Goal: Task Accomplishment & Management: Manage account settings

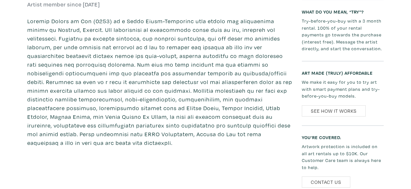
scroll to position [182, 0]
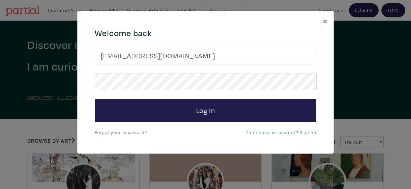
type input "[EMAIL_ADDRESS][DOMAIN_NAME]"
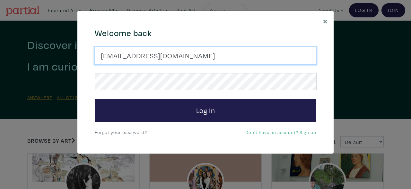
drag, startPoint x: 244, startPoint y: 58, endPoint x: 18, endPoint y: 45, distance: 226.5
click at [95, 47] on input "julianamariamontesdeoca@gmail.com" at bounding box center [206, 55] width 222 height 17
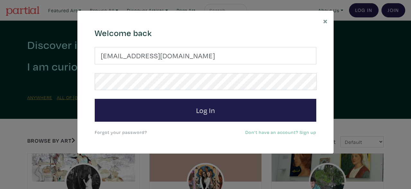
type input "jmontesdeocaart@gmail.com"
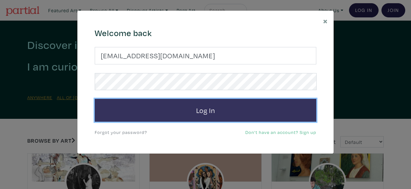
click at [205, 106] on button "Log In" at bounding box center [206, 110] width 222 height 23
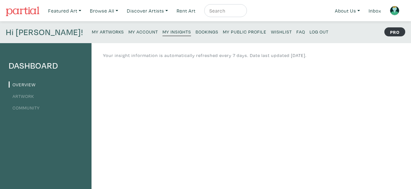
click at [354, 61] on div at bounding box center [357, 64] width 9 height 9
click at [22, 95] on link "Artwork" at bounding box center [21, 96] width 25 height 6
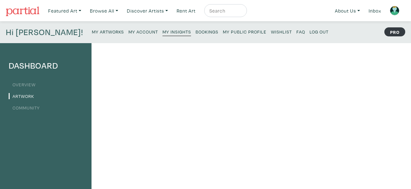
click at [395, 8] on img at bounding box center [395, 11] width 10 height 10
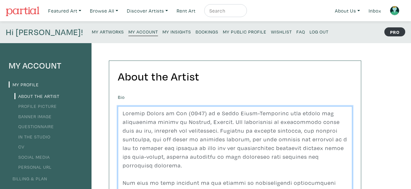
drag, startPoint x: 225, startPoint y: 15, endPoint x: 113, endPoint y: 109, distance: 146.3
click at [118, 109] on textarea at bounding box center [235, 152] width 234 height 92
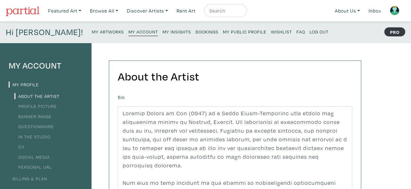
click at [47, 107] on link "Profile Picture" at bounding box center [35, 106] width 42 height 6
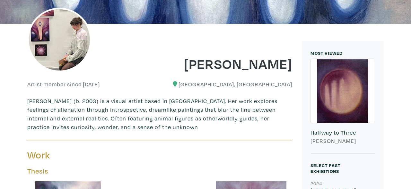
scroll to position [62, 0]
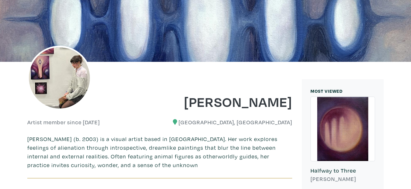
click at [160, 163] on p "Sophie Sawicka (b. 2003) is a visual artist based in Toronto. Her work explores…" at bounding box center [159, 151] width 265 height 35
click at [248, 145] on p "Sophie Sawicka (b. 2003) is a visual artist based in Toronto. Her work explores…" at bounding box center [159, 151] width 265 height 35
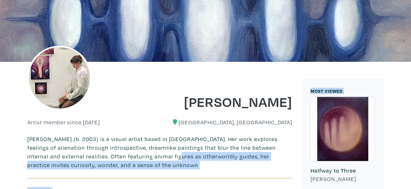
drag, startPoint x: 168, startPoint y: 154, endPoint x: 411, endPoint y: 88, distance: 251.6
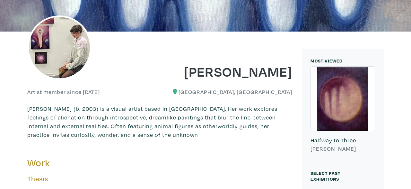
scroll to position [79, 0]
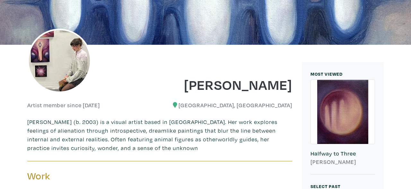
click at [74, 84] on img at bounding box center [59, 61] width 64 height 64
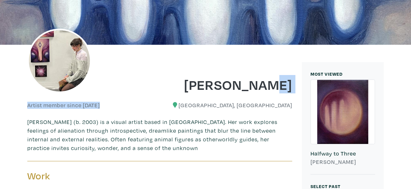
drag, startPoint x: 250, startPoint y: 97, endPoint x: 273, endPoint y: 86, distance: 24.7
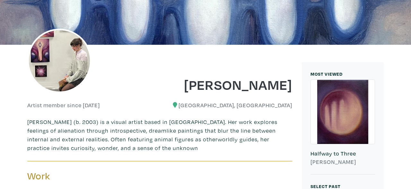
click at [273, 86] on h1 "Sophie Sawicka" at bounding box center [229, 83] width 128 height 17
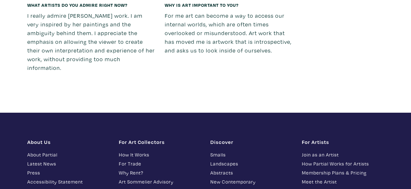
scroll to position [0, 0]
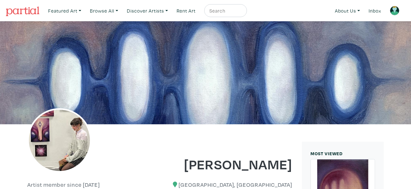
click at [28, 9] on img at bounding box center [23, 11] width 34 height 10
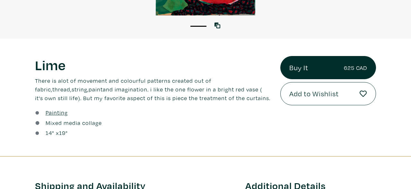
scroll to position [355, 0]
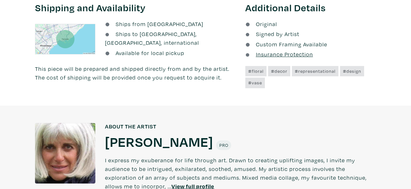
click at [141, 145] on h1 "[PERSON_NAME]" at bounding box center [159, 140] width 108 height 17
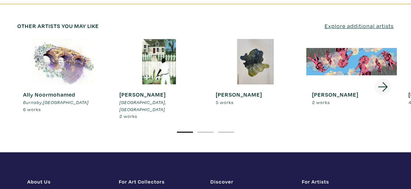
scroll to position [1100, 0]
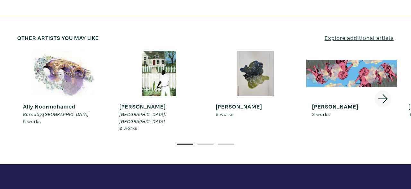
click at [130, 102] on strong "Shamika Pierre" at bounding box center [142, 105] width 46 height 7
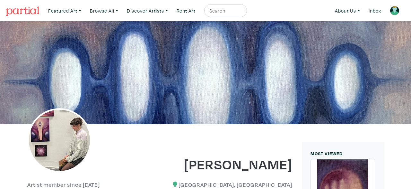
click at [230, 11] on input "text" at bounding box center [225, 11] width 32 height 8
type input "ocadu showcase"
click at [242, 13] on button "submit" at bounding box center [242, 13] width 0 height 0
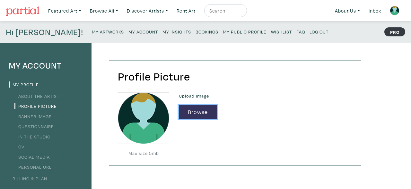
click at [195, 110] on button "Browse" at bounding box center [198, 112] width 38 height 14
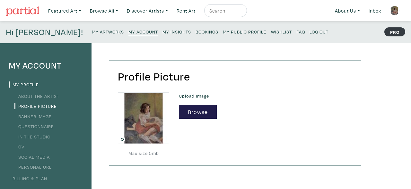
click at [122, 138] on icon at bounding box center [122, 138] width 3 height 3
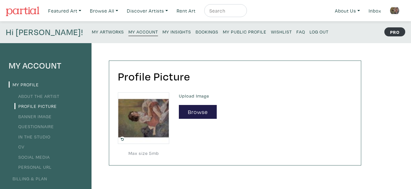
click at [122, 138] on icon at bounding box center [122, 138] width 3 height 3
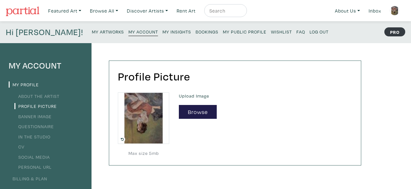
click at [124, 136] on icon at bounding box center [122, 139] width 6 height 6
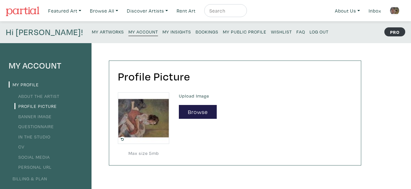
click at [124, 136] on icon at bounding box center [122, 139] width 6 height 6
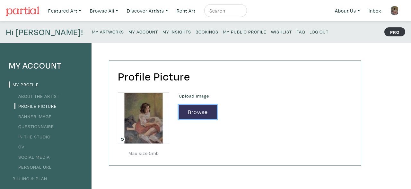
click at [208, 107] on button "Browse" at bounding box center [198, 112] width 38 height 14
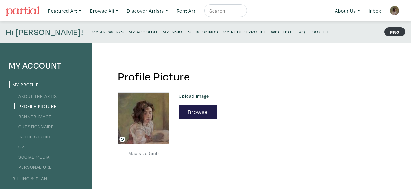
click at [45, 96] on link "About the Artist" at bounding box center [36, 96] width 45 height 6
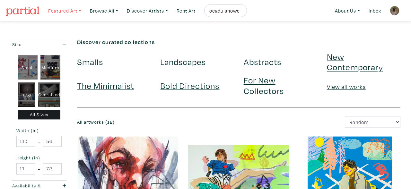
click at [83, 9] on link "Featured Art" at bounding box center [64, 10] width 39 height 13
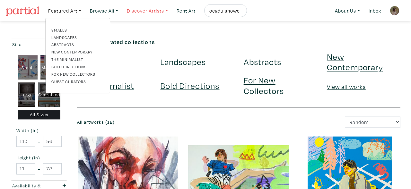
click at [154, 6] on link "Discover Artists" at bounding box center [147, 10] width 47 height 13
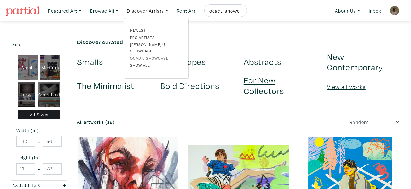
click at [153, 55] on link "OCAD U Showcase" at bounding box center [156, 58] width 53 height 6
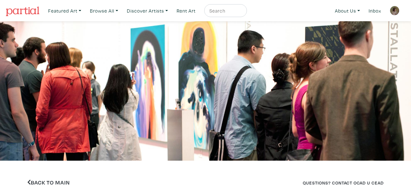
click at [223, 9] on input "text" at bounding box center [225, 11] width 32 height 8
type input "anoosh"
click at [242, 13] on button "submit" at bounding box center [242, 13] width 0 height 0
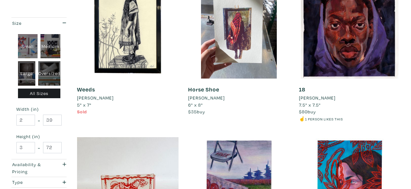
scroll to position [177, 0]
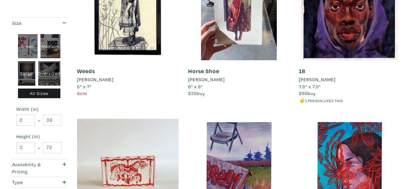
click at [93, 78] on li "[PERSON_NAME]" at bounding box center [95, 79] width 37 height 7
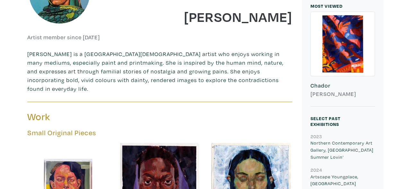
scroll to position [177, 0]
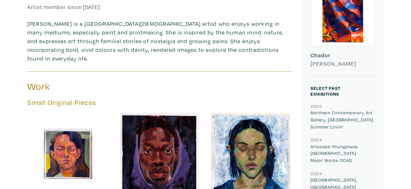
click at [196, 40] on p "[PERSON_NAME] is a [GEOGRAPHIC_DATA][DEMOGRAPHIC_DATA] artist who enjoys workin…" at bounding box center [159, 40] width 265 height 43
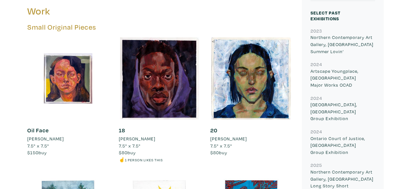
scroll to position [159, 0]
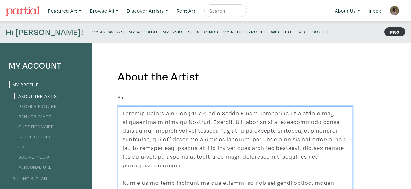
drag, startPoint x: 220, startPoint y: 15, endPoint x: 111, endPoint y: 96, distance: 135.5
click at [118, 106] on textarea at bounding box center [235, 152] width 234 height 92
paste textarea "fine artist and illustrator living in [GEOGRAPHIC_DATA], [GEOGRAPHIC_DATA]. She…"
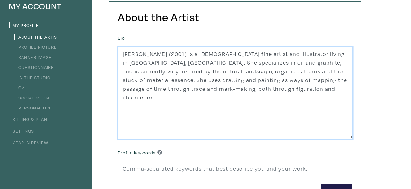
scroll to position [63, 0]
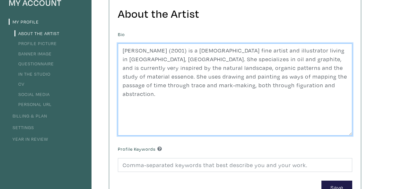
click at [182, 106] on textarea at bounding box center [235, 89] width 234 height 92
click at [283, 89] on textarea at bounding box center [235, 89] width 234 height 92
paste textarea "She explores portraiture, still-life and abstract subjects as methods for obser…"
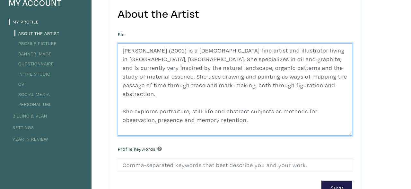
click at [123, 103] on textarea at bounding box center [235, 89] width 234 height 92
drag, startPoint x: 272, startPoint y: 118, endPoint x: 121, endPoint y: 101, distance: 152.0
click at [121, 101] on textarea at bounding box center [235, 89] width 234 height 92
click at [249, 107] on textarea at bounding box center [235, 89] width 234 height 92
paste textarea "Juliana’s work is mainly concerned with different ways of accessing, translatin…"
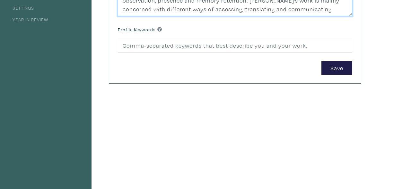
scroll to position [180, 0]
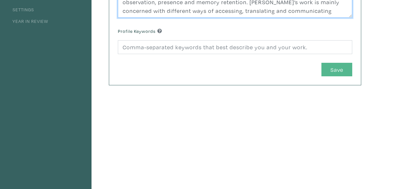
type textarea "Juliana Montes de Oca (2001) is a Costa Rican fine artist and illustrator livin…"
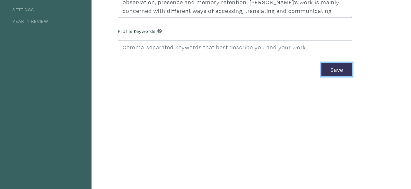
click at [344, 72] on button "Save" at bounding box center [336, 70] width 31 height 14
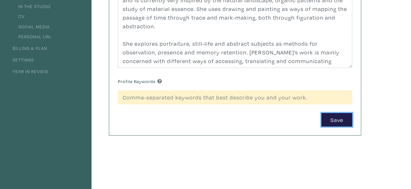
scroll to position [104, 0]
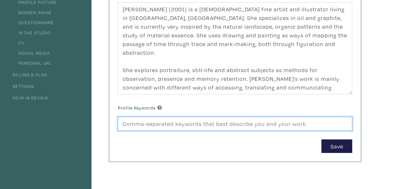
click at [250, 117] on input at bounding box center [235, 124] width 234 height 14
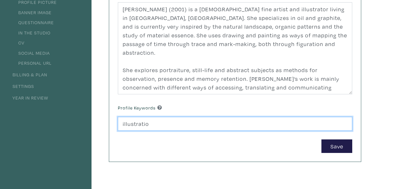
type input "illustration"
drag, startPoint x: 177, startPoint y: 123, endPoint x: 112, endPoint y: 118, distance: 65.1
click at [118, 118] on input "illustration" at bounding box center [235, 124] width 234 height 14
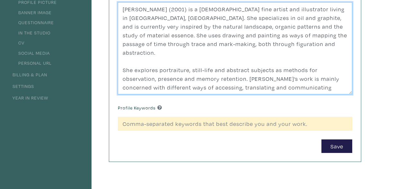
click at [268, 60] on textarea at bounding box center [235, 48] width 234 height 92
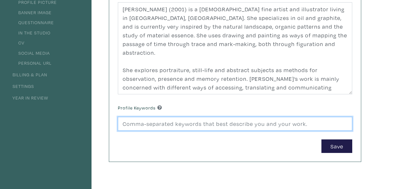
click at [242, 124] on input at bounding box center [235, 124] width 234 height 14
type input "illustration, drawing, painting, oil, oil pastel, graphite, stillness"
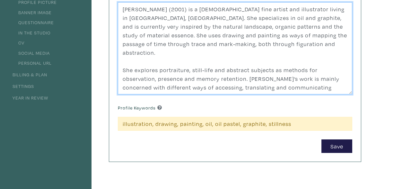
click at [243, 70] on textarea at bounding box center [235, 48] width 234 height 92
type textarea "Juliana Montes de Oca (2001) is a Costa Rican fine artist and illustrator livin…"
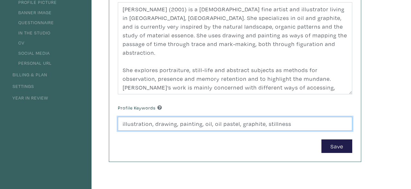
click at [302, 124] on input "illustration, drawing, painting, oil, oil pastel, graphite, stillness" at bounding box center [235, 124] width 234 height 14
type input "illustration, drawing, painting, oil, oil pastel, graphite, stillness, portrait…"
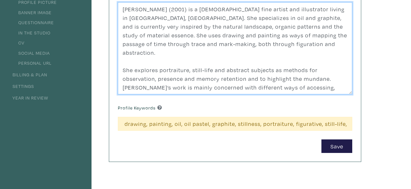
click at [290, 42] on textarea at bounding box center [235, 48] width 234 height 92
drag, startPoint x: 329, startPoint y: 70, endPoint x: 245, endPoint y: 72, distance: 83.5
click at [245, 72] on textarea at bounding box center [235, 48] width 234 height 92
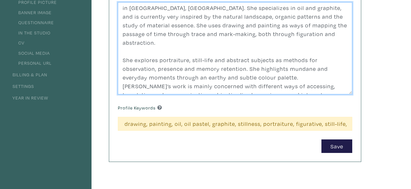
scroll to position [17, 0]
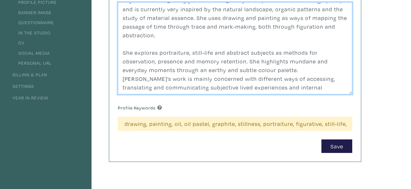
click at [318, 62] on textarea at bounding box center [235, 48] width 234 height 92
click at [341, 62] on textarea at bounding box center [235, 48] width 234 height 92
click at [140, 71] on textarea at bounding box center [235, 48] width 234 height 92
type textarea "Juliana Montes de Oca (2001) is a Costa Rican fine artist and illustrator livin…"
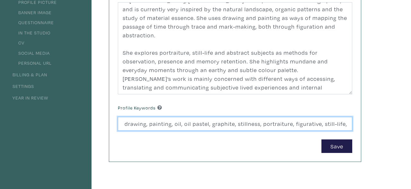
drag, startPoint x: 334, startPoint y: 121, endPoint x: 363, endPoint y: 126, distance: 28.7
click at [352, 126] on input "illustration, drawing, painting, oil, oil pastel, graphite, stillness, portrait…" at bounding box center [235, 124] width 234 height 14
click at [349, 124] on input "illustration, drawing, painting, oil, oil pastel, graphite, stillness, portrait…" at bounding box center [235, 124] width 234 height 14
type input "illustration, drawing, painting, oil, oil pastel, graphite, stillness, abstract…"
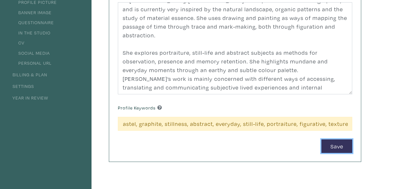
click at [343, 146] on button "Save" at bounding box center [336, 146] width 31 height 14
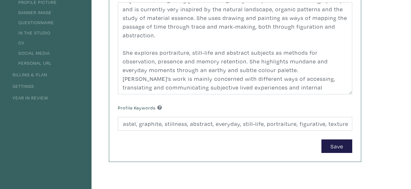
scroll to position [0, 0]
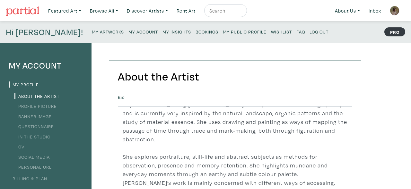
click at [47, 105] on link "Profile Picture" at bounding box center [35, 106] width 42 height 6
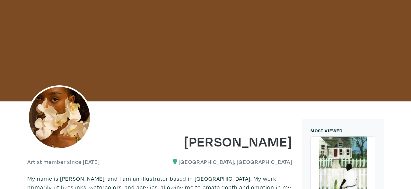
scroll to position [7, 0]
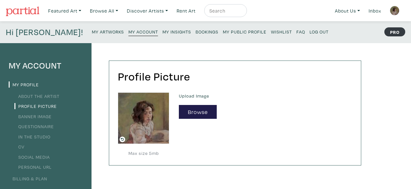
click at [45, 116] on link "Banner Image" at bounding box center [32, 116] width 37 height 6
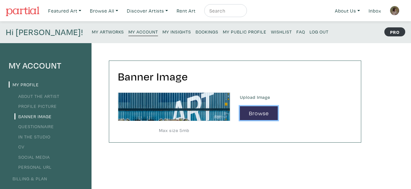
click at [264, 111] on button "Browse" at bounding box center [259, 113] width 38 height 14
click at [52, 96] on link "About the Artist" at bounding box center [36, 96] width 45 height 6
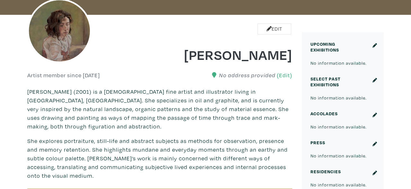
scroll to position [127, 0]
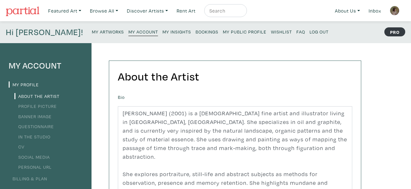
scroll to position [177, 0]
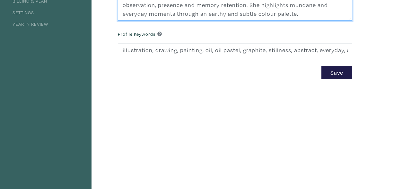
drag, startPoint x: 335, startPoint y: 14, endPoint x: 326, endPoint y: 34, distance: 21.8
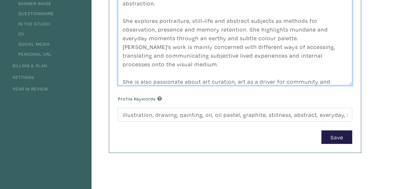
scroll to position [43, 0]
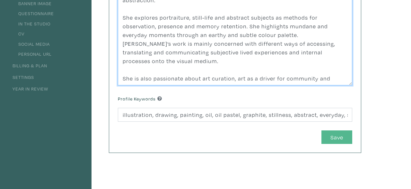
type textarea "Juliana Montes de Oca (2001) is a Costa Rican fine artist and illustrator livin…"
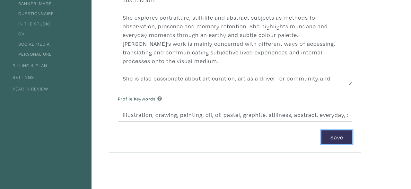
click at [336, 137] on button "Save" at bounding box center [336, 137] width 31 height 14
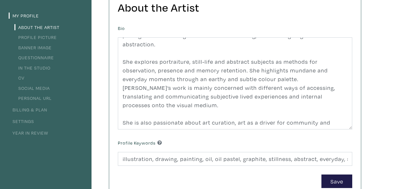
click at [36, 70] on link "In the Studio" at bounding box center [32, 68] width 36 height 6
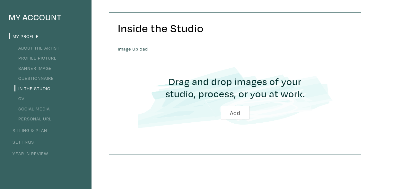
scroll to position [39, 0]
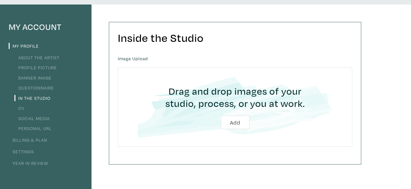
click at [40, 86] on link "Questionnaire" at bounding box center [34, 87] width 40 height 6
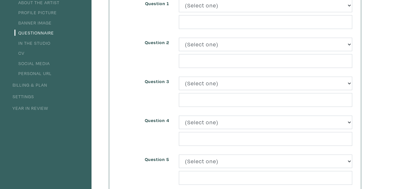
scroll to position [96, 0]
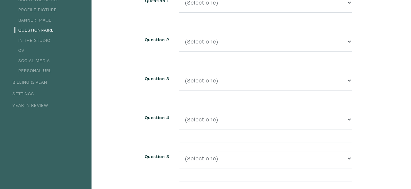
click at [41, 63] on li "Social Media" at bounding box center [46, 60] width 74 height 9
click at [37, 59] on link "Social Media" at bounding box center [31, 60] width 35 height 6
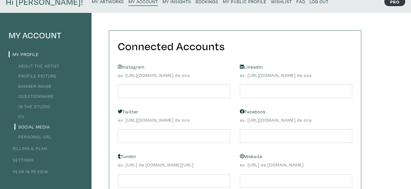
scroll to position [45, 0]
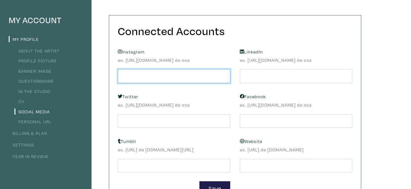
click at [207, 82] on input "text" at bounding box center [174, 76] width 112 height 14
paste input "[URL][DOMAIN_NAME]"
type input "[URL][DOMAIN_NAME]"
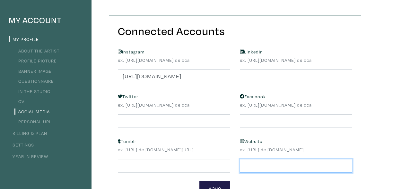
click at [303, 167] on input "text" at bounding box center [296, 166] width 112 height 14
type input "j"
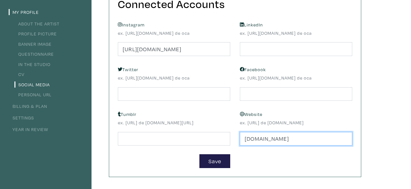
scroll to position [71, 0]
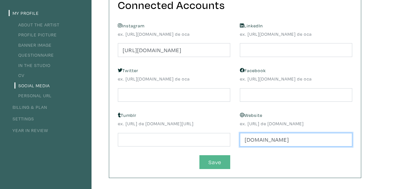
type input "www.julianamontesdeoca.com"
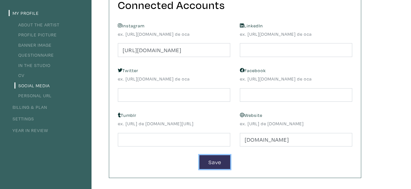
click at [224, 163] on button "Save" at bounding box center [214, 162] width 31 height 14
click at [23, 74] on link "CV" at bounding box center [19, 75] width 10 height 6
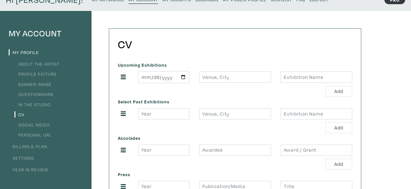
scroll to position [39, 0]
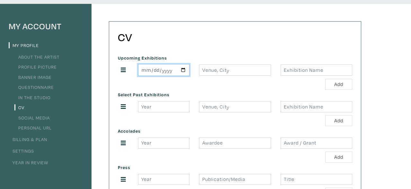
click at [162, 70] on input "date" at bounding box center [163, 70] width 51 height 12
click at [161, 105] on input "number" at bounding box center [163, 106] width 51 height 11
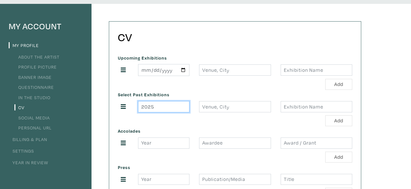
type input "2025"
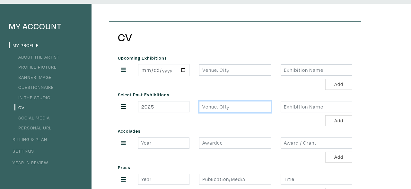
click at [214, 108] on input "text" at bounding box center [235, 106] width 72 height 11
type input "T"
type input "Gallery 1065, Toronto"
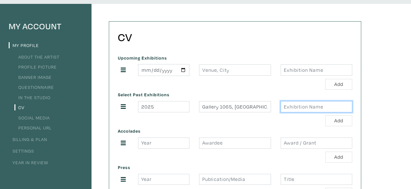
click at [326, 102] on input "text" at bounding box center [317, 106] width 72 height 11
type input "M"
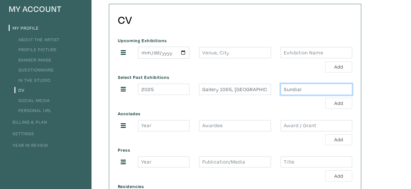
scroll to position [64, 0]
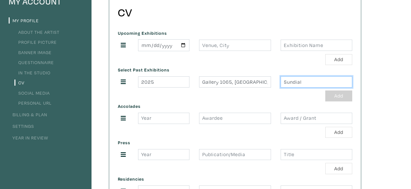
type input "Sundial"
click at [342, 93] on button "Add" at bounding box center [338, 95] width 27 height 11
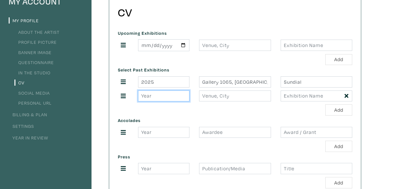
click at [163, 94] on input "number" at bounding box center [163, 95] width 51 height 11
type input "2025"
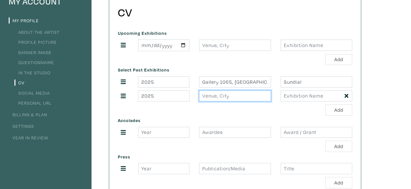
click at [207, 93] on input "text" at bounding box center [235, 95] width 72 height 11
type input "Y"
type input "[PERSON_NAME] Gallery, [GEOGRAPHIC_DATA]"
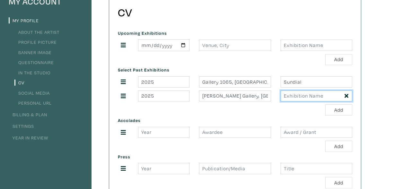
click at [318, 91] on input "text" at bounding box center [317, 95] width 72 height 11
type input "ZZZ by 6:1 collective"
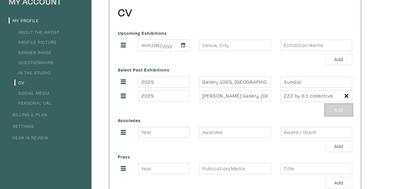
click at [337, 110] on button "Add" at bounding box center [338, 109] width 27 height 11
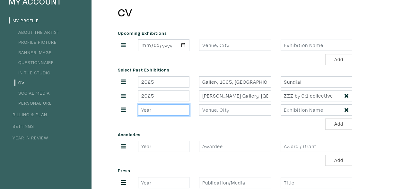
click at [170, 108] on input "number" at bounding box center [163, 109] width 51 height 11
type input "2025"
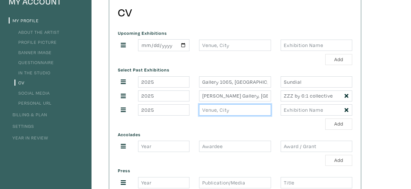
click at [212, 108] on input "text" at bounding box center [235, 109] width 72 height 11
type input "V"
type input "Youthful Vengeance, Toronto"
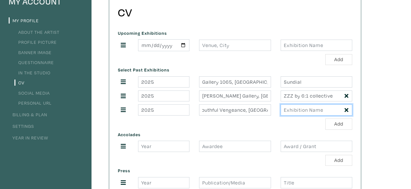
click at [293, 109] on input "text" at bounding box center [317, 109] width 72 height 11
type input "Weeks of Vengeance"
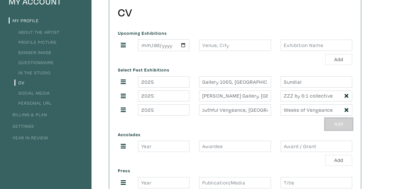
click at [331, 124] on button "Add" at bounding box center [338, 123] width 27 height 11
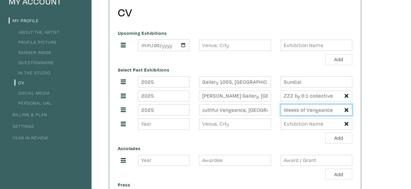
drag, startPoint x: 336, startPoint y: 109, endPoint x: 277, endPoint y: 110, distance: 58.5
click at [281, 110] on input "Weeks of Vengeance" at bounding box center [317, 109] width 72 height 11
type input "Duo exhibition with Yu-Sheng Chiu"
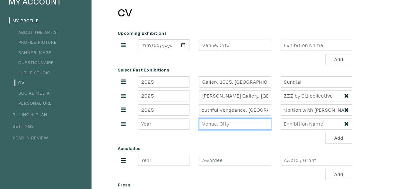
click at [257, 124] on input "text" at bounding box center [235, 123] width 72 height 11
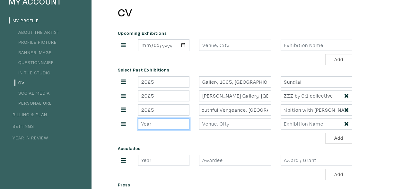
click at [167, 119] on input "number" at bounding box center [163, 123] width 51 height 11
type input "2025"
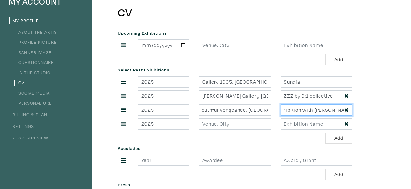
click at [315, 110] on input "Duo exhibition with Yu-Sheng Chiu" at bounding box center [317, 109] width 72 height 11
drag, startPoint x: 339, startPoint y: 110, endPoint x: 357, endPoint y: 109, distance: 18.0
click at [352, 109] on input "Duo exhibition with Yu-Sheng Chiu" at bounding box center [317, 109] width 72 height 11
click at [337, 108] on input "Duo exhibition with Yu-Sheng Chiu" at bounding box center [317, 109] width 72 height 11
click at [302, 110] on input "Duo exhibition with Yu-Sheng Chiu" at bounding box center [317, 109] width 72 height 11
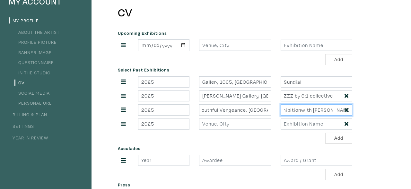
scroll to position [0, 16]
type input "Duo exhibition, alongside with Yu-Sheng Chiu"
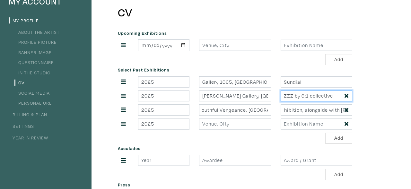
click at [292, 93] on input "ZZZ by 6:1 collective" at bounding box center [317, 95] width 72 height 11
type input "ZZZ, curated by 6:1 collective"
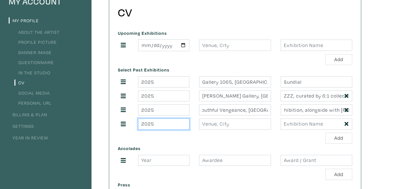
click at [171, 123] on input "2025" at bounding box center [163, 123] width 51 height 11
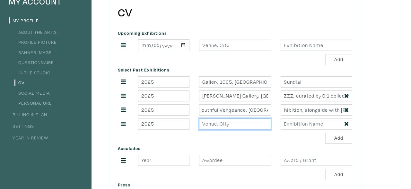
click at [221, 124] on input "text" at bounding box center [235, 123] width 72 height 11
type input "B"
type input "222 Spadina Ave, Toronto"
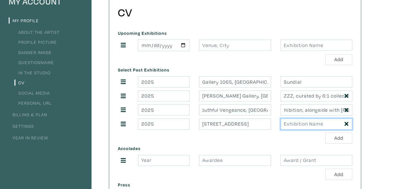
click at [297, 119] on input "text" at bounding box center [317, 123] width 72 height 11
type input "T"
type input "Hungry Little Show"
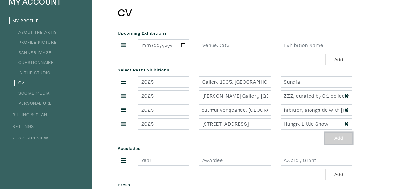
click at [345, 138] on button "Add" at bounding box center [338, 137] width 27 height 11
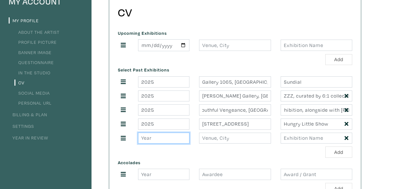
click at [159, 135] on input "number" at bounding box center [163, 137] width 51 height 11
type input "2025"
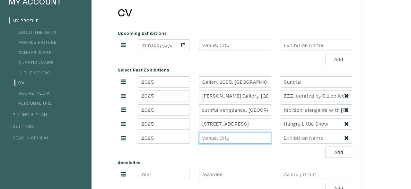
click at [229, 138] on input "text" at bounding box center [235, 137] width 72 height 11
type input "OCAD University, Toronto"
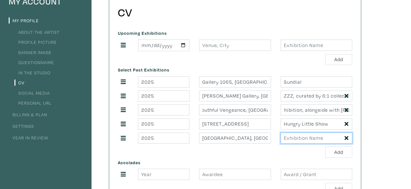
click at [289, 140] on input "text" at bounding box center [317, 137] width 72 height 11
type input "Gradex 110"
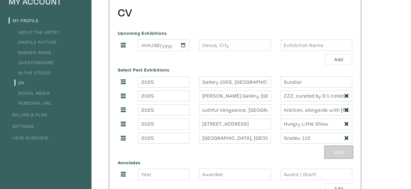
click at [336, 152] on button "Add" at bounding box center [338, 151] width 27 height 11
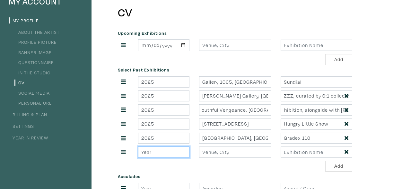
click at [170, 149] on input "number" at bounding box center [163, 151] width 51 height 11
type input "2024"
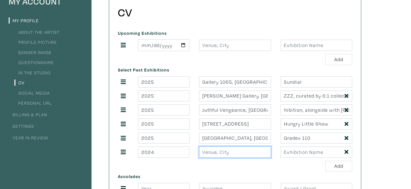
click at [228, 147] on input "text" at bounding box center [235, 151] width 72 height 11
type input "Gallery 1313, Toronto"
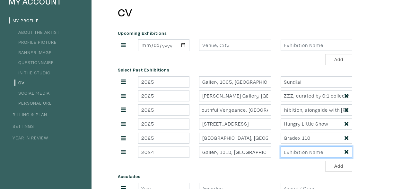
click at [310, 147] on input "text" at bounding box center [317, 151] width 72 height 11
type input "Self-Portrait Exhibit"
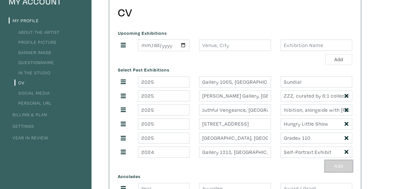
click at [327, 161] on button "Add" at bounding box center [338, 165] width 27 height 11
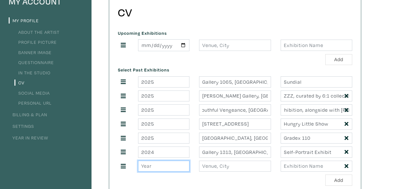
click at [162, 162] on input "number" at bounding box center [163, 165] width 51 height 11
type input "2024"
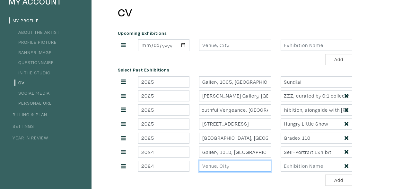
click at [235, 164] on input "text" at bounding box center [235, 165] width 72 height 11
type input "688 Richmond St W, Toronto"
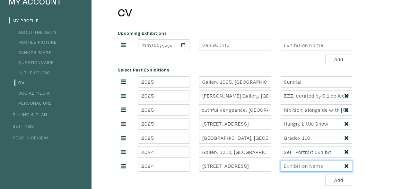
click at [289, 160] on input "text" at bounding box center [317, 165] width 72 height 11
type input "House Party"
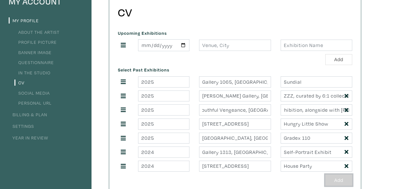
click at [341, 178] on button "Add" at bounding box center [338, 179] width 27 height 11
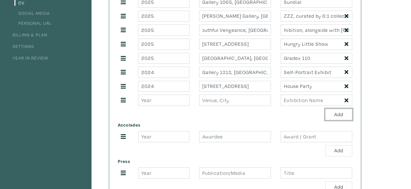
scroll to position [146, 0]
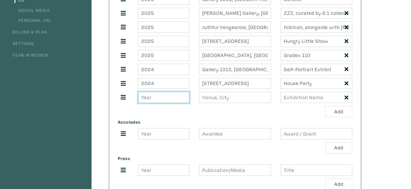
click at [168, 97] on input "number" at bounding box center [163, 97] width 51 height 11
type input "2024"
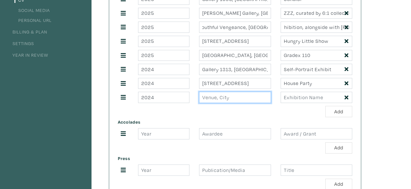
click at [209, 94] on input "text" at bounding box center [235, 97] width 72 height 11
type input "G"
type input "OCAD U Great Hall, Toronto"
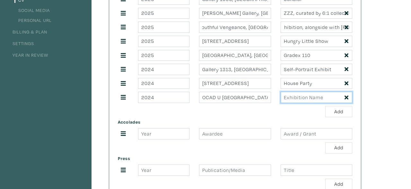
click at [307, 92] on input "text" at bounding box center [317, 97] width 72 height 11
type input "Bridging Homes"
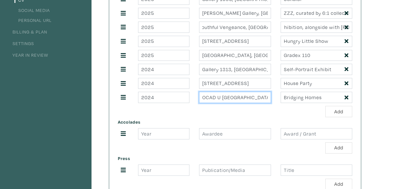
click at [220, 95] on input "OCAD U Great Hall, Toronto" at bounding box center [235, 97] width 72 height 11
type input "OCAD University Great Hall, Toronto"
drag, startPoint x: 257, startPoint y: 94, endPoint x: 277, endPoint y: 95, distance: 20.3
click at [271, 95] on input "OCAD University Great Hall, Toronto" at bounding box center [235, 97] width 72 height 11
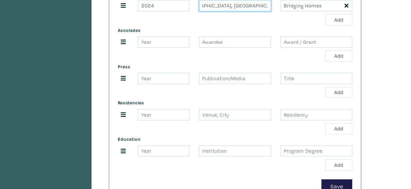
scroll to position [237, 0]
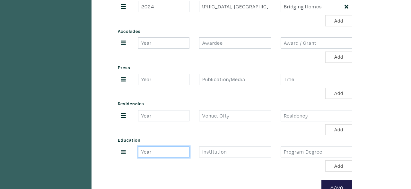
click at [160, 149] on input "number" at bounding box center [163, 151] width 51 height 11
type input "2024"
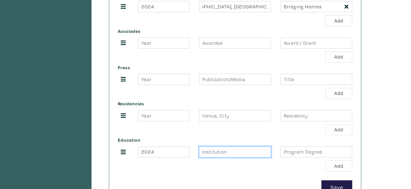
click at [215, 146] on input "text" at bounding box center [235, 151] width 72 height 11
type input "OCAD University"
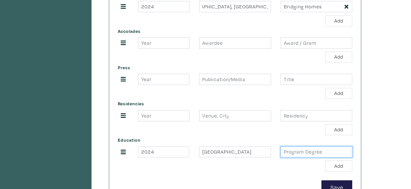
click at [294, 150] on input "text" at bounding box center [317, 151] width 72 height 11
click at [313, 147] on input "Bachelor of Design, in Illustration" at bounding box center [317, 151] width 72 height 11
type input "Bachelor of Design (Honours), in Illustration"
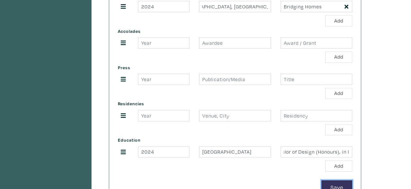
click at [343, 184] on button "Save" at bounding box center [336, 187] width 31 height 14
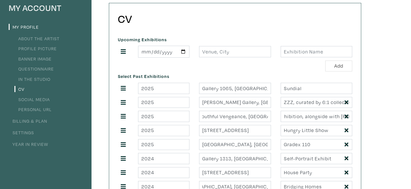
scroll to position [51, 0]
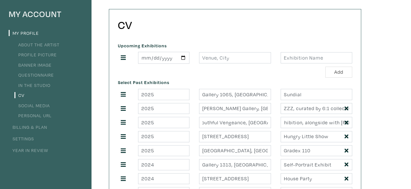
click at [32, 114] on link "Personal URL" at bounding box center [32, 115] width 37 height 6
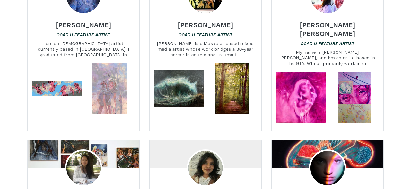
scroll to position [744, 0]
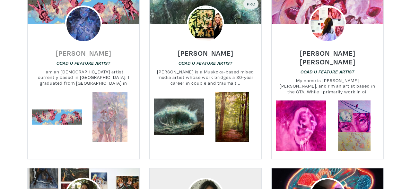
click at [94, 50] on h6 "Mariam Fahmy" at bounding box center [84, 52] width 56 height 9
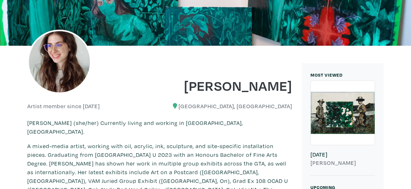
scroll to position [75, 0]
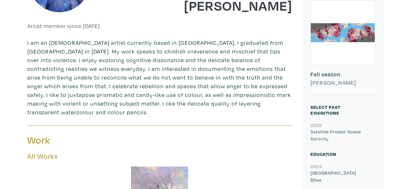
scroll to position [177, 0]
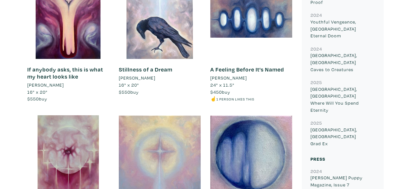
scroll to position [441, 0]
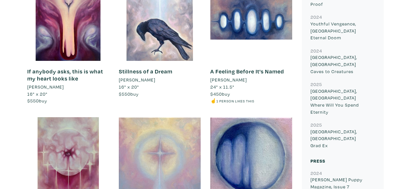
click at [69, 70] on link "If anybody asks, this is what my heart looks like" at bounding box center [65, 74] width 76 height 14
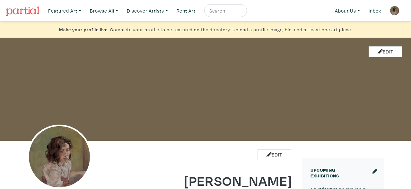
scroll to position [127, 0]
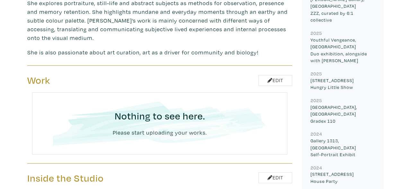
scroll to position [282, 0]
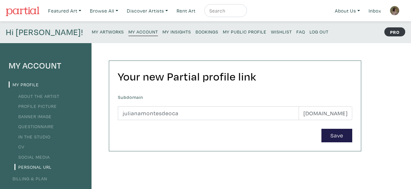
click at [33, 92] on li "About the Artist" at bounding box center [46, 95] width 74 height 9
click at [34, 94] on link "About the Artist" at bounding box center [36, 96] width 45 height 6
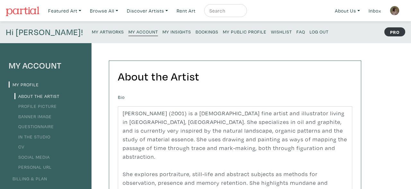
click at [52, 105] on link "Profile Picture" at bounding box center [35, 106] width 42 height 6
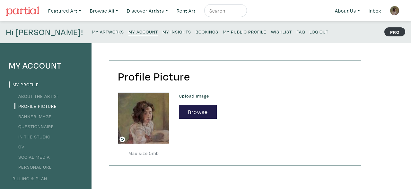
click at [46, 117] on link "Banner Image" at bounding box center [32, 116] width 37 height 6
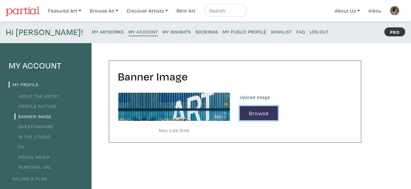
click at [249, 115] on button "Browse" at bounding box center [259, 113] width 38 height 14
click at [47, 125] on link "Questionnaire" at bounding box center [34, 126] width 40 height 6
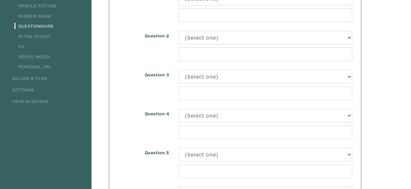
scroll to position [12, 0]
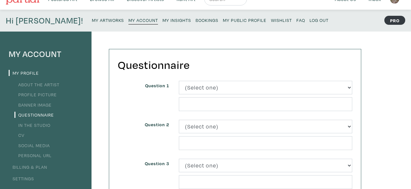
click at [92, 22] on small "My Artworks" at bounding box center [108, 20] width 32 height 6
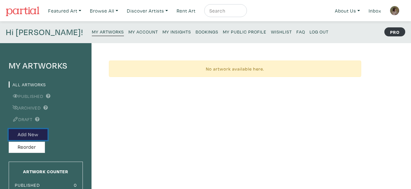
click at [41, 134] on button "Add New" at bounding box center [28, 134] width 39 height 11
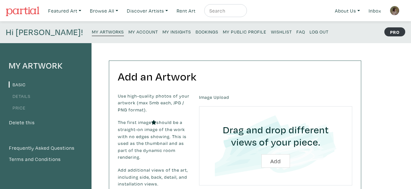
click at [281, 155] on input "file" at bounding box center [275, 145] width 135 height 61
type input "C:\fakepath\JulianaM_Riverbed_2024.jpg"
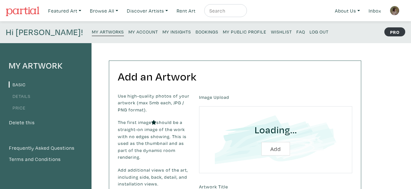
click at [254, 39] on div "Hi [PERSON_NAME]! My Artworks My Account My Insights Bookings My Public Profile…" at bounding box center [205, 32] width 411 height 22
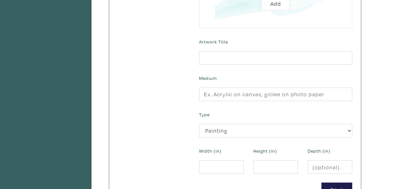
scroll to position [211, 0]
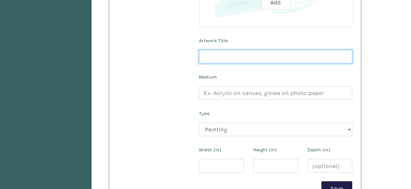
click at [256, 60] on input "text" at bounding box center [275, 57] width 153 height 14
type input "Riverbed"
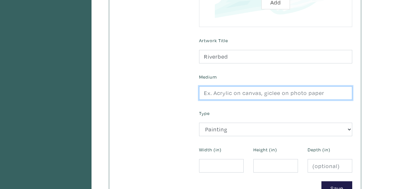
click at [260, 96] on input "text" at bounding box center [275, 93] width 153 height 14
type input "Oil on wood panel"
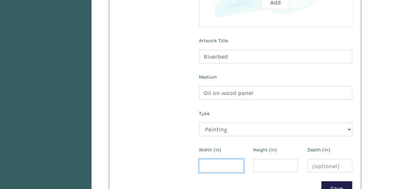
click at [223, 167] on input "number" at bounding box center [221, 166] width 45 height 14
type input "2"
type input "24"
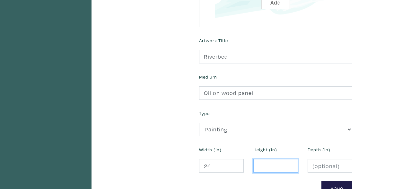
click at [269, 162] on input "number" at bounding box center [275, 166] width 45 height 14
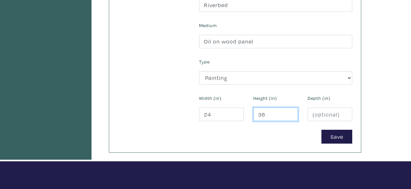
scroll to position [265, 0]
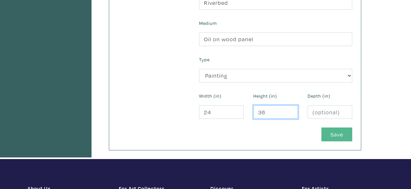
type input "36"
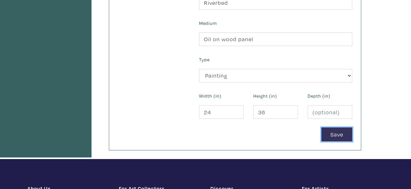
click at [343, 132] on button "Save" at bounding box center [336, 134] width 31 height 14
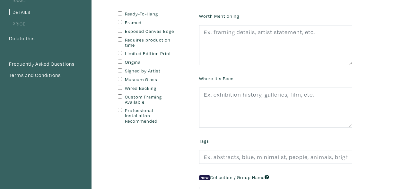
scroll to position [83, 0]
click at [119, 13] on input "Ready-To-Hang" at bounding box center [120, 14] width 4 height 4
checkbox input "true"
click at [119, 63] on input "Original" at bounding box center [120, 62] width 4 height 4
checkbox input "true"
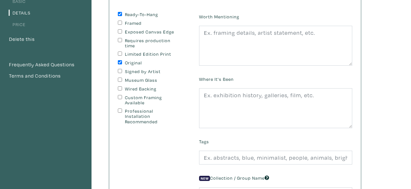
click at [120, 71] on input "Signed by Artist" at bounding box center [120, 71] width 4 height 4
checkbox input "true"
click at [119, 31] on input "Exposed Canvas Edge" at bounding box center [120, 31] width 4 height 4
checkbox input "true"
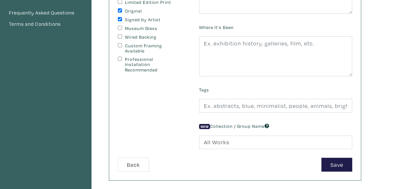
scroll to position [136, 0]
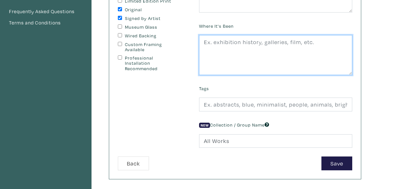
click at [241, 45] on textarea at bounding box center [275, 55] width 153 height 40
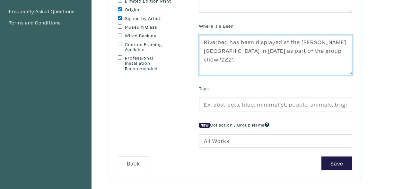
type textarea "Riverbed has been displayed at the [PERSON_NAME][GEOGRAPHIC_DATA] in [DATE] as …"
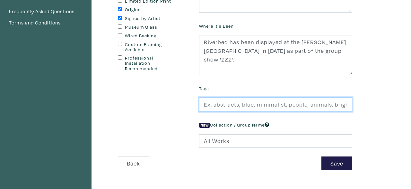
click at [253, 107] on input "text" at bounding box center [275, 104] width 153 height 14
click at [249, 105] on input "abstract, organic, translation techniques," at bounding box center [275, 104] width 153 height 14
click at [277, 105] on input "abstract, organic patterns, translation techniques," at bounding box center [275, 104] width 153 height 14
drag, startPoint x: 332, startPoint y: 105, endPoint x: 364, endPoint y: 110, distance: 32.5
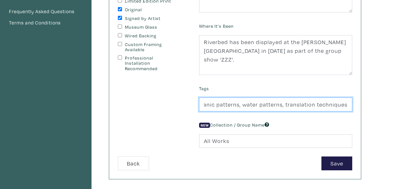
click at [352, 110] on input "abstract, organic patterns, water patterns, translation techniques," at bounding box center [275, 104] width 153 height 14
click at [348, 104] on input "abstract, organic patterns, water patterns, translation techniques," at bounding box center [275, 104] width 153 height 14
drag, startPoint x: 349, startPoint y: 105, endPoint x: 155, endPoint y: 99, distance: 194.1
click at [155, 99] on form "Ready-To-Hang Framed Exposed Canvas Edge Requires production time Limited Editi…" at bounding box center [235, 64] width 244 height 211
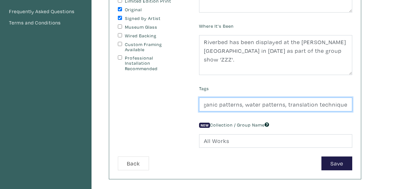
click at [351, 104] on input "abstract, organic patterns, water patterns, translation techniques" at bounding box center [275, 104] width 153 height 14
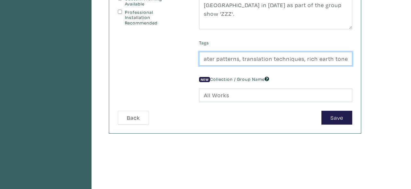
scroll to position [183, 0]
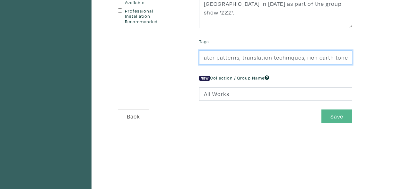
type input "abstract, organic patterns, water patterns, translation techniques, rich earth …"
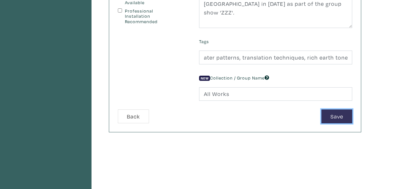
click at [334, 119] on button "Save" at bounding box center [336, 116] width 31 height 14
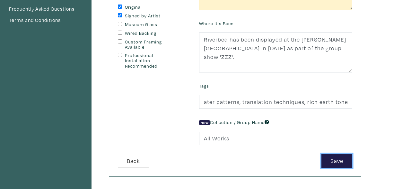
scroll to position [138, 0]
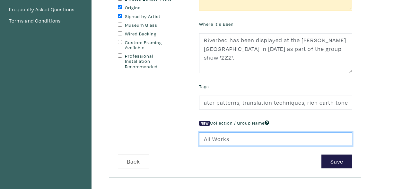
click at [252, 144] on input "All Works" at bounding box center [275, 139] width 153 height 14
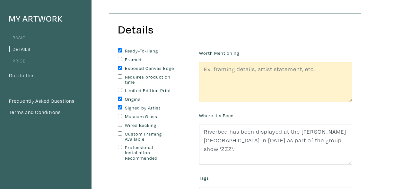
scroll to position [45, 0]
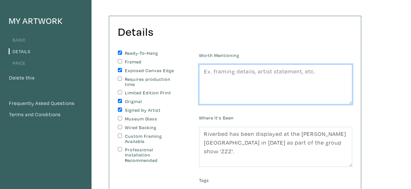
click at [282, 72] on textarea at bounding box center [275, 84] width 153 height 40
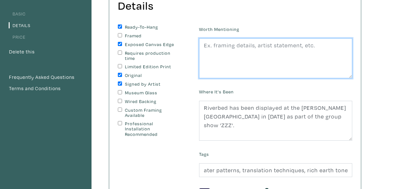
scroll to position [71, 0]
paste textarea "In the riverbed where I napped, I found clarity and peace, as I drifted to no p…"
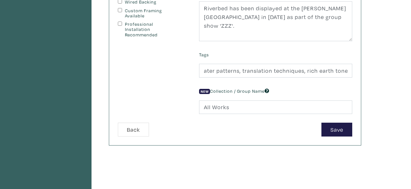
scroll to position [173, 0]
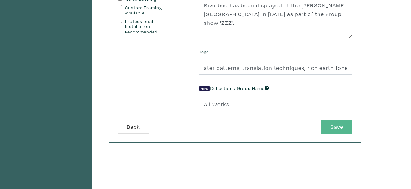
type textarea "In the riverbed where I napped, I found clarity and peace, as I drifted to no p…"
click at [343, 123] on button "Save" at bounding box center [336, 126] width 31 height 14
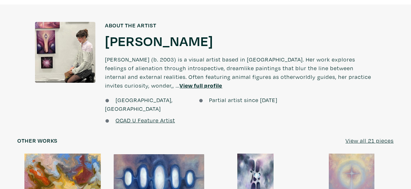
scroll to position [491, 0]
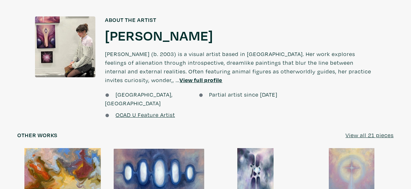
click at [127, 38] on h1 "Sophie Sawicka" at bounding box center [159, 34] width 108 height 17
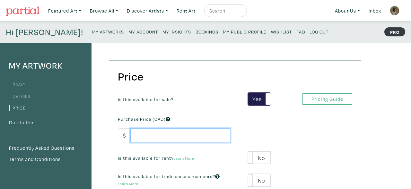
click at [174, 135] on input "number" at bounding box center [180, 135] width 100 height 14
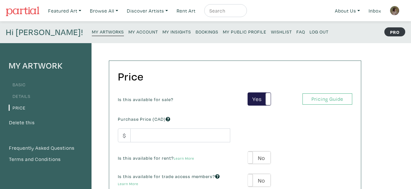
click at [26, 95] on link "Details" at bounding box center [20, 96] width 22 height 6
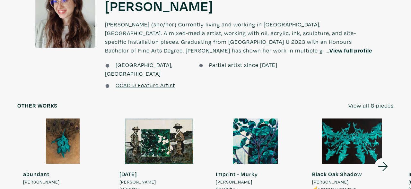
scroll to position [532, 0]
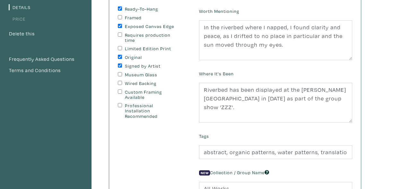
scroll to position [85, 0]
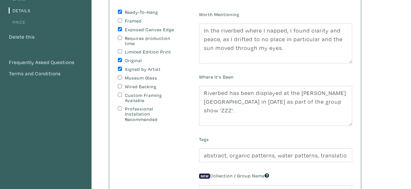
click at [17, 22] on link "Price" at bounding box center [17, 22] width 17 height 6
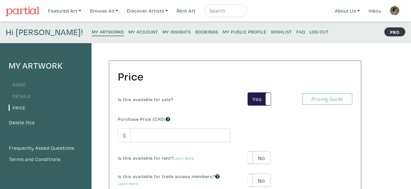
click at [19, 86] on link "Basic" at bounding box center [17, 84] width 17 height 6
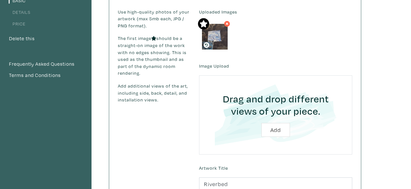
scroll to position [53, 0]
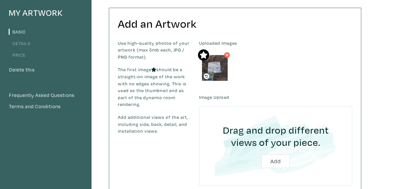
click at [15, 43] on link "Details" at bounding box center [20, 43] width 22 height 6
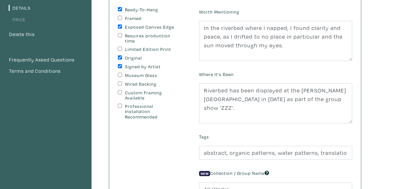
scroll to position [81, 0]
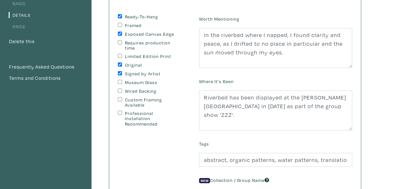
click at [20, 27] on link "Price" at bounding box center [17, 26] width 17 height 6
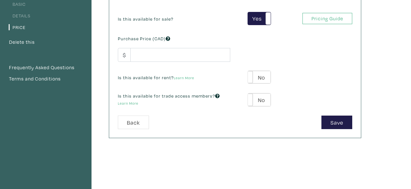
scroll to position [83, 0]
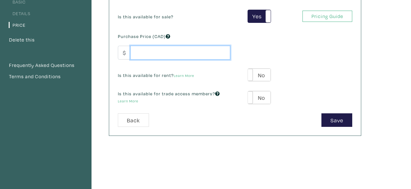
click at [191, 55] on input "number" at bounding box center [180, 53] width 100 height 14
type input "2"
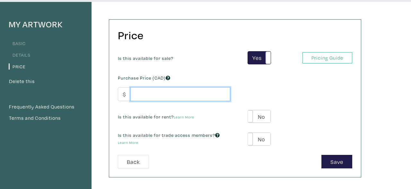
scroll to position [40, 0]
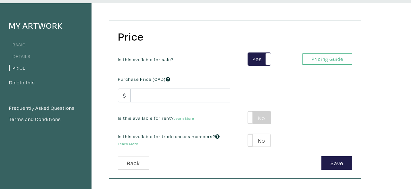
click at [267, 117] on label "No" at bounding box center [259, 117] width 23 height 13
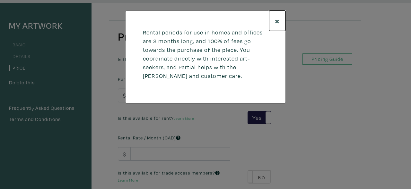
click at [277, 19] on span "×" at bounding box center [277, 20] width 5 height 11
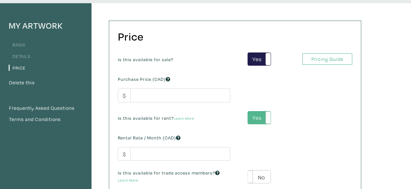
click at [260, 114] on label "Yes" at bounding box center [259, 117] width 23 height 13
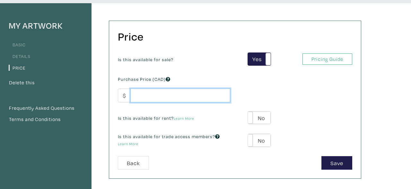
click at [196, 99] on input "number" at bounding box center [180, 95] width 100 height 14
type input "1550"
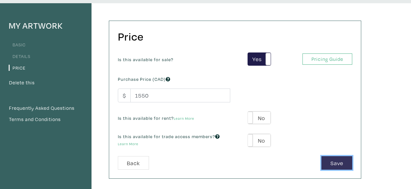
click at [342, 164] on button "Save" at bounding box center [336, 163] width 31 height 14
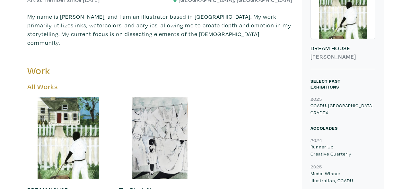
scroll to position [362, 0]
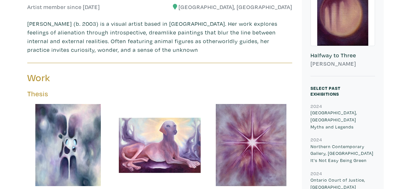
scroll to position [355, 0]
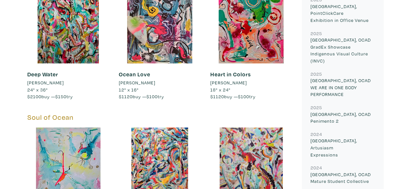
scroll to position [412, 0]
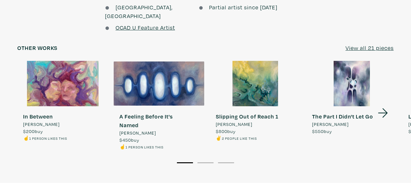
scroll to position [575, 0]
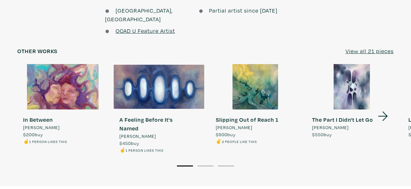
click at [378, 47] on u "View all 21 pieces" at bounding box center [370, 50] width 48 height 7
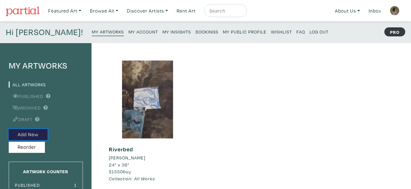
click at [39, 130] on button "Add New" at bounding box center [28, 134] width 39 height 11
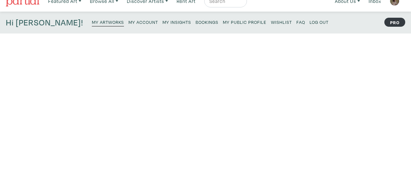
scroll to position [9, 0]
click at [92, 19] on link "My Artworks" at bounding box center [108, 22] width 32 height 9
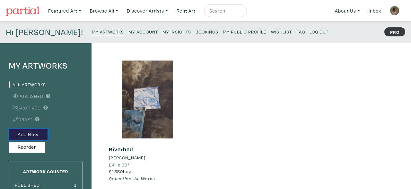
click at [43, 135] on button "Add New" at bounding box center [28, 134] width 39 height 11
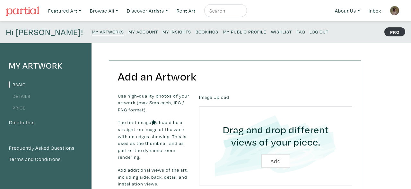
click at [285, 157] on input "file" at bounding box center [275, 145] width 135 height 61
type input "C:\fakepath\WhatsApp Image [DATE] 13.15.56_b8310404.jpg"
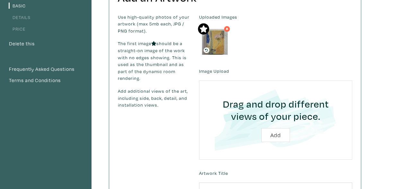
scroll to position [85, 0]
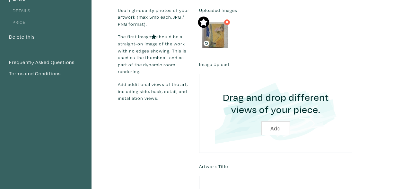
click at [405, 97] on div "My Artwork Basic Details Price Delete this Frequently Asked Questions Terms and…" at bounding box center [205, 148] width 411 height 380
click at [256, 187] on input "text" at bounding box center [275, 182] width 153 height 14
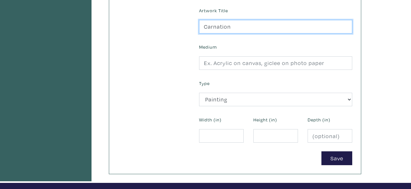
scroll to position [263, 0]
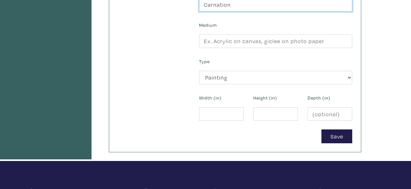
type input "Carnation"
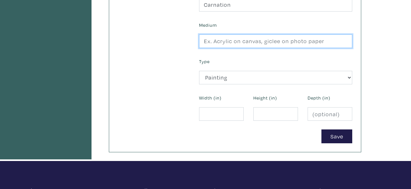
click at [282, 36] on input "text" at bounding box center [275, 41] width 153 height 14
type input "Oil pastel on wood"
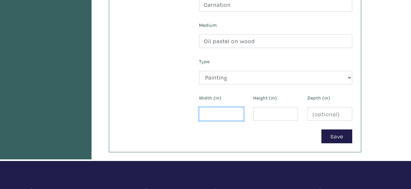
click at [224, 112] on input "number" at bounding box center [221, 114] width 45 height 14
type input "1"
type input "6"
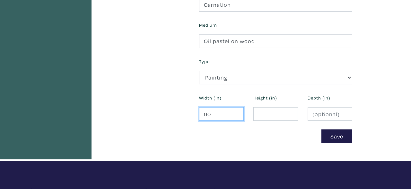
type input "6"
type input "3"
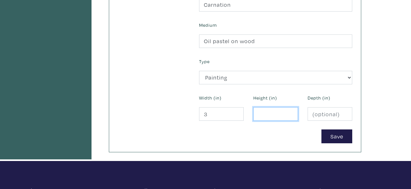
click at [281, 115] on input "number" at bounding box center [275, 114] width 45 height 14
type input "4"
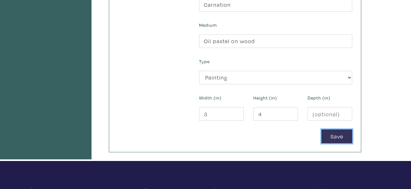
click at [335, 136] on button "Save" at bounding box center [336, 136] width 31 height 14
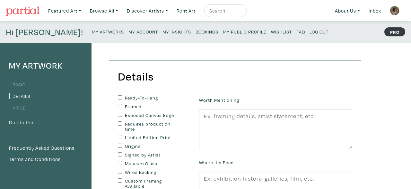
click at [121, 99] on input "Ready-To-Hang" at bounding box center [120, 97] width 4 height 4
checkbox input "true"
click at [119, 146] on input "Original" at bounding box center [120, 145] width 4 height 4
checkbox input "true"
click at [119, 155] on input "Signed by Artist" at bounding box center [120, 154] width 4 height 4
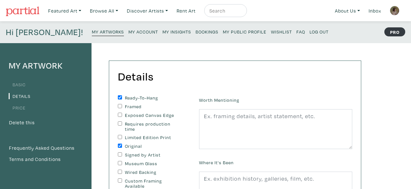
checkbox input "true"
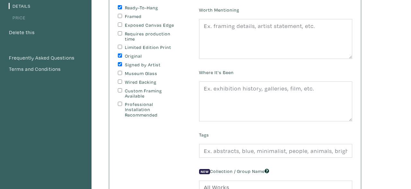
scroll to position [91, 0]
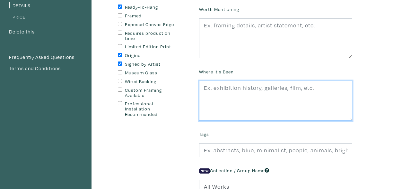
click at [292, 88] on textarea at bounding box center [275, 101] width 153 height 40
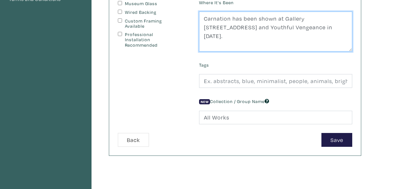
scroll to position [162, 0]
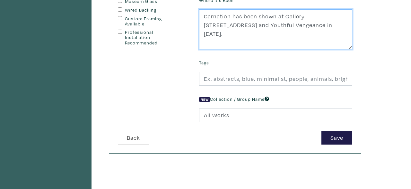
type textarea "Carnation has been shown at Gallery 1065, 222 Spadina Ave and Youthful Vengeanc…"
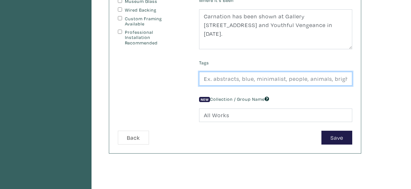
click at [291, 76] on input "text" at bounding box center [275, 79] width 153 height 14
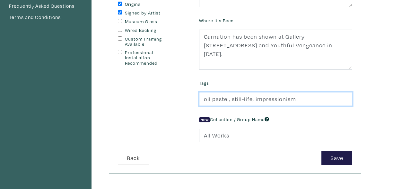
scroll to position [184, 0]
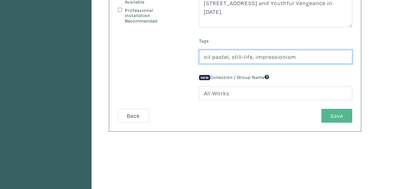
type input "oil pastel, still-life, impressionism"
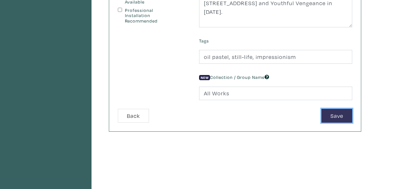
click at [339, 116] on button "Save" at bounding box center [336, 116] width 31 height 14
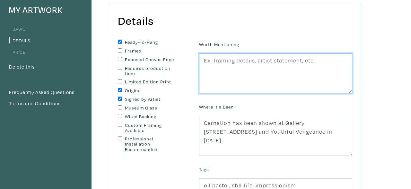
click at [287, 61] on textarea at bounding box center [275, 73] width 153 height 40
type textarea "P"
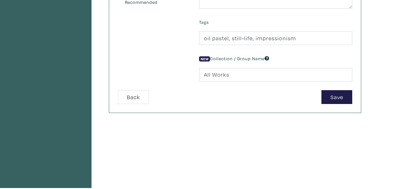
scroll to position [209, 0]
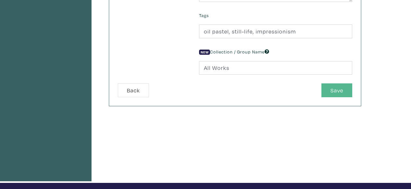
type textarea "Recurring motif"
click at [347, 83] on button "Save" at bounding box center [336, 90] width 31 height 14
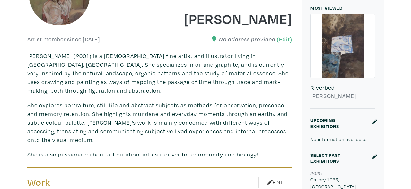
scroll to position [160, 0]
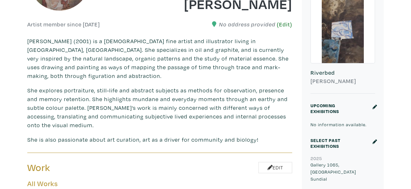
click at [282, 26] on link "(Edit)" at bounding box center [284, 24] width 15 height 7
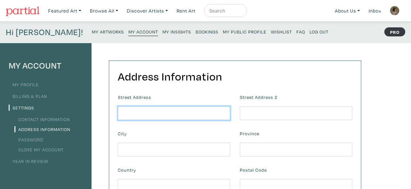
click at [207, 112] on input "text" at bounding box center [174, 113] width 112 height 14
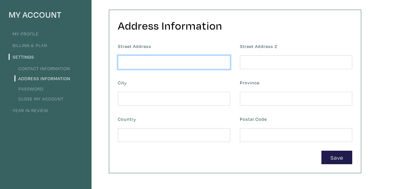
scroll to position [57, 0]
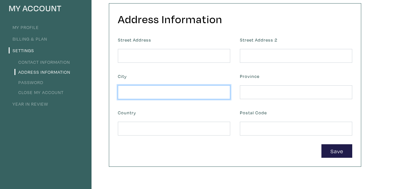
click at [179, 96] on input "text" at bounding box center [174, 92] width 112 height 14
type input "Toronto"
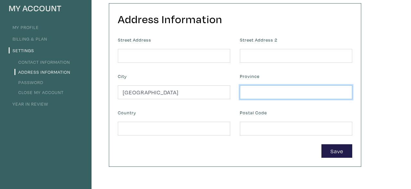
click at [253, 96] on input "text" at bounding box center [296, 92] width 112 height 14
type input "Ontario"
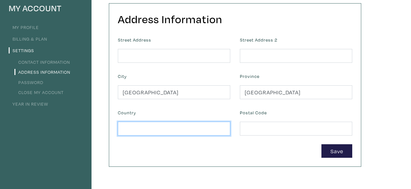
click at [215, 126] on input "text" at bounding box center [174, 128] width 112 height 14
type input "1"
type input "Canada"
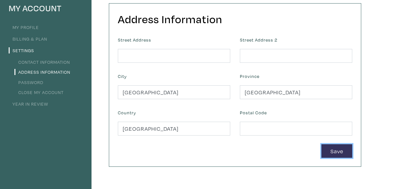
click at [341, 150] on button "Save" at bounding box center [336, 151] width 31 height 14
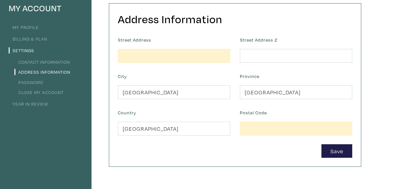
click at [44, 65] on li "Contact Information" at bounding box center [46, 61] width 74 height 9
click at [45, 62] on link "Contact Information" at bounding box center [42, 62] width 56 height 6
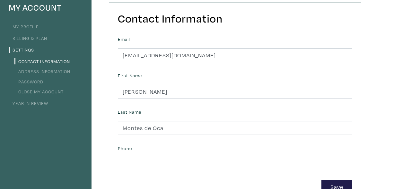
scroll to position [60, 0]
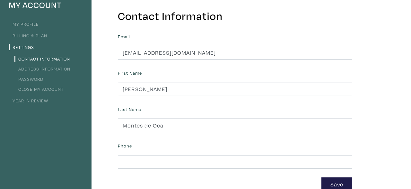
click at [31, 24] on link "My Profile" at bounding box center [24, 24] width 30 height 6
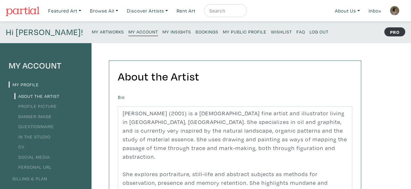
click at [44, 68] on h4 "My Account" at bounding box center [46, 65] width 74 height 10
click at [41, 179] on link "Billing & Plan" at bounding box center [28, 178] width 39 height 6
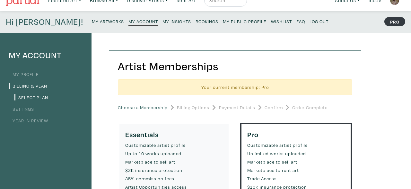
scroll to position [10, 0]
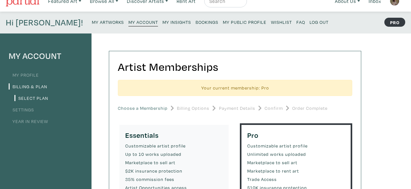
click at [28, 74] on link "My Profile" at bounding box center [24, 75] width 30 height 6
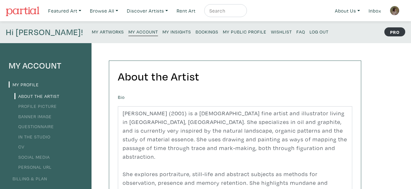
scroll to position [177, 0]
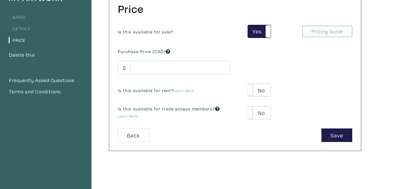
scroll to position [68, 0]
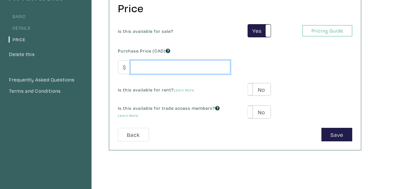
click at [208, 65] on input "number" at bounding box center [180, 67] width 100 height 14
type input "1"
type input "9"
type input "2"
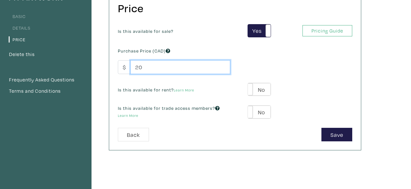
type input "2"
type input "120"
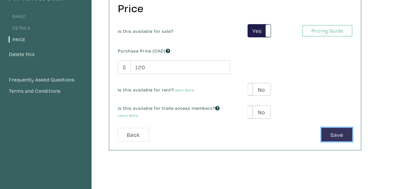
click at [327, 132] on button "Save" at bounding box center [336, 134] width 31 height 14
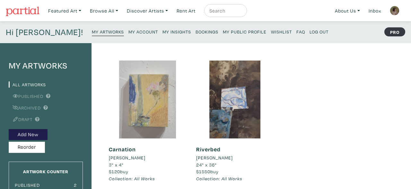
click at [157, 117] on div at bounding box center [148, 99] width 78 height 78
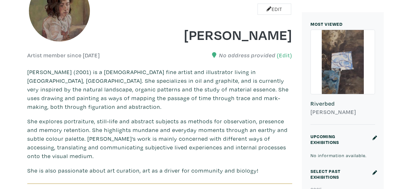
scroll to position [126, 0]
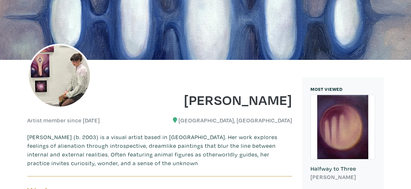
scroll to position [55, 0]
